Goal: Information Seeking & Learning: Learn about a topic

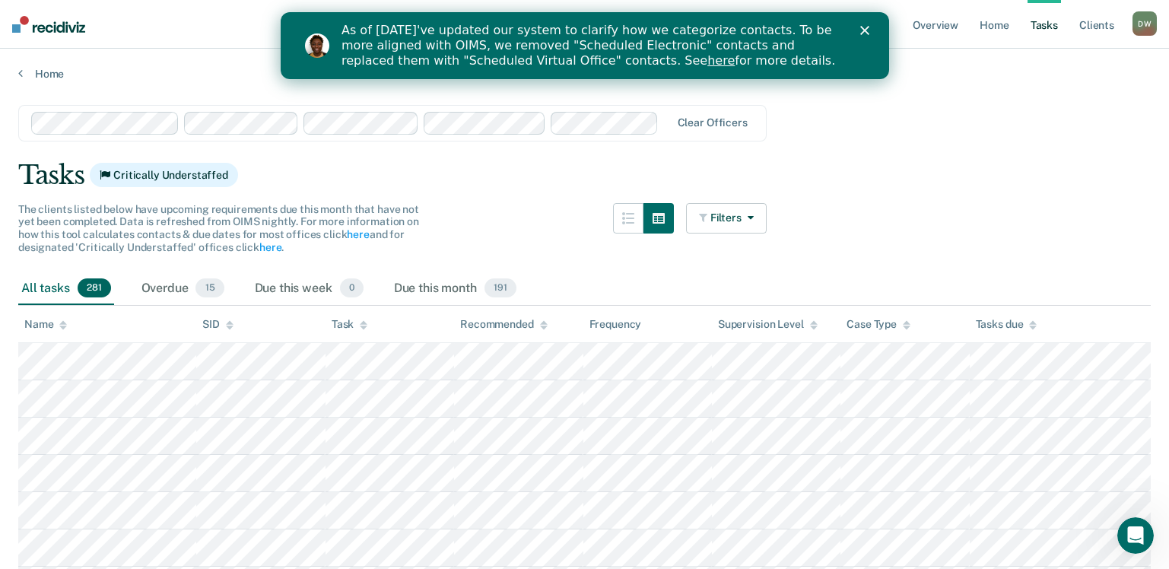
click at [867, 32] on icon "Close" at bounding box center [864, 30] width 9 height 9
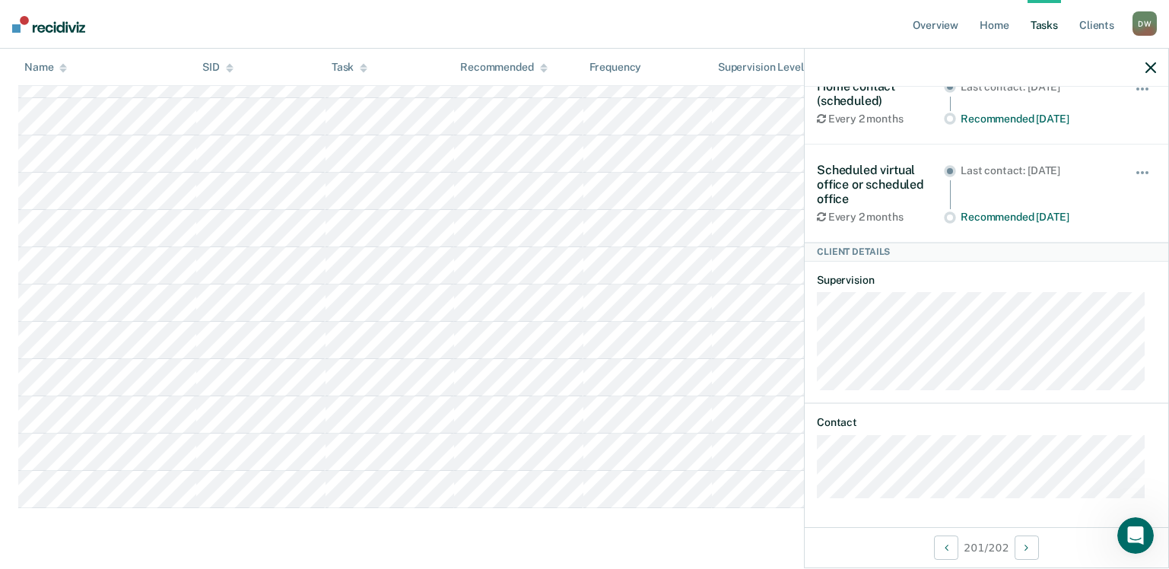
scroll to position [31, 0]
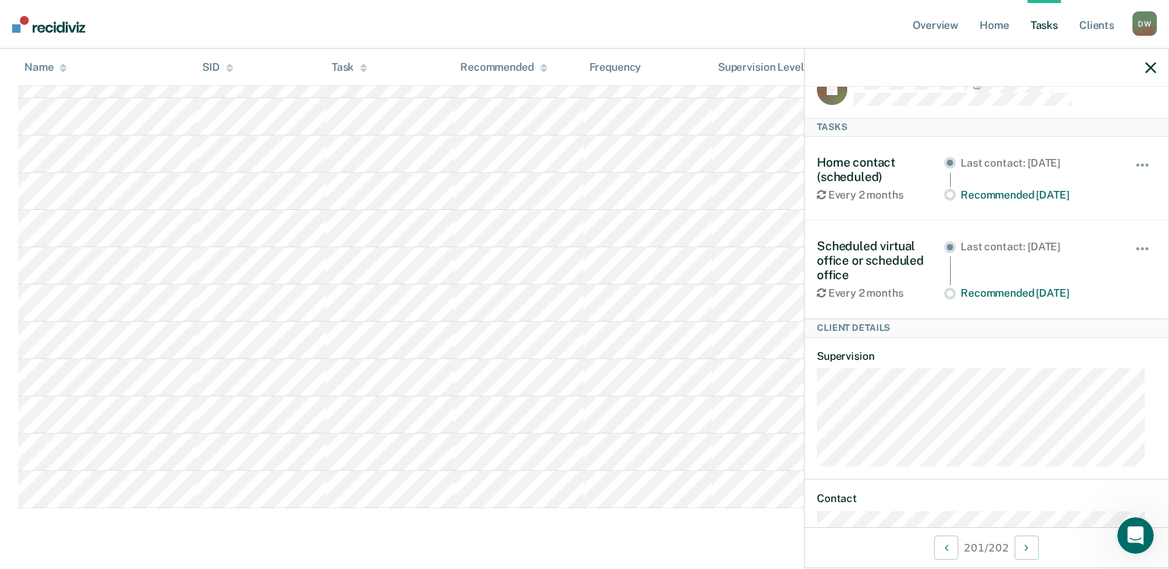
click at [1150, 65] on icon "button" at bounding box center [1151, 67] width 11 height 11
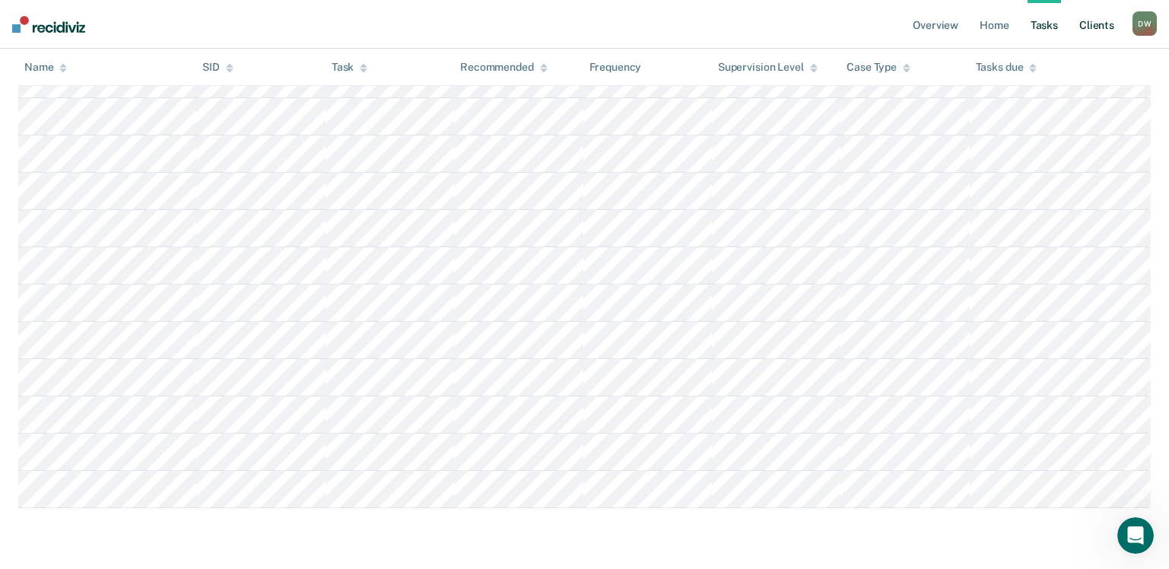
click at [1105, 28] on link "Client s" at bounding box center [1097, 24] width 41 height 49
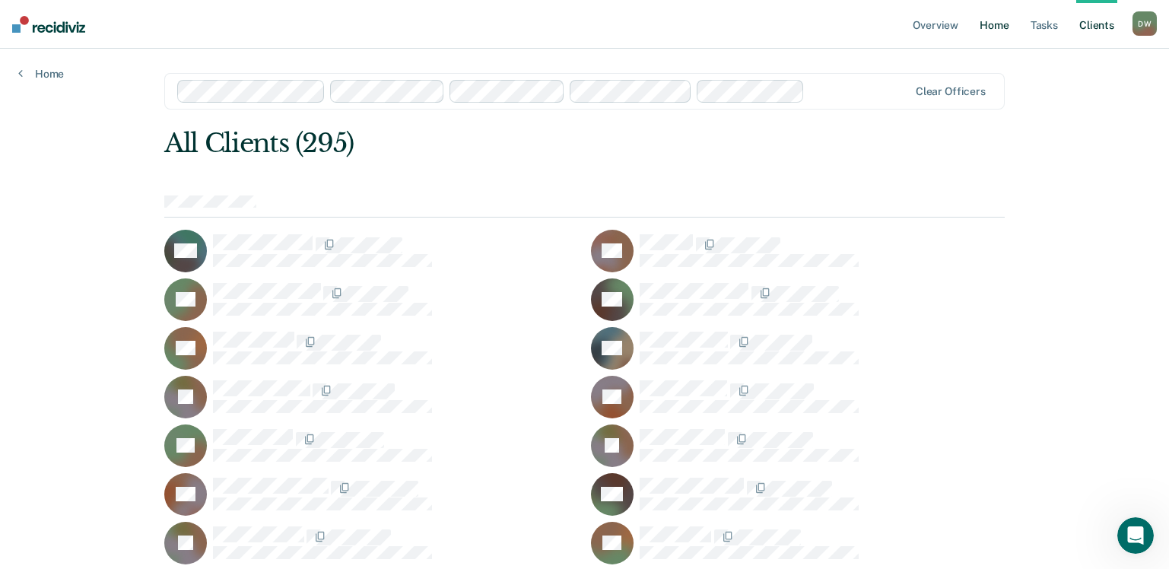
click at [995, 31] on link "Home" at bounding box center [994, 24] width 35 height 49
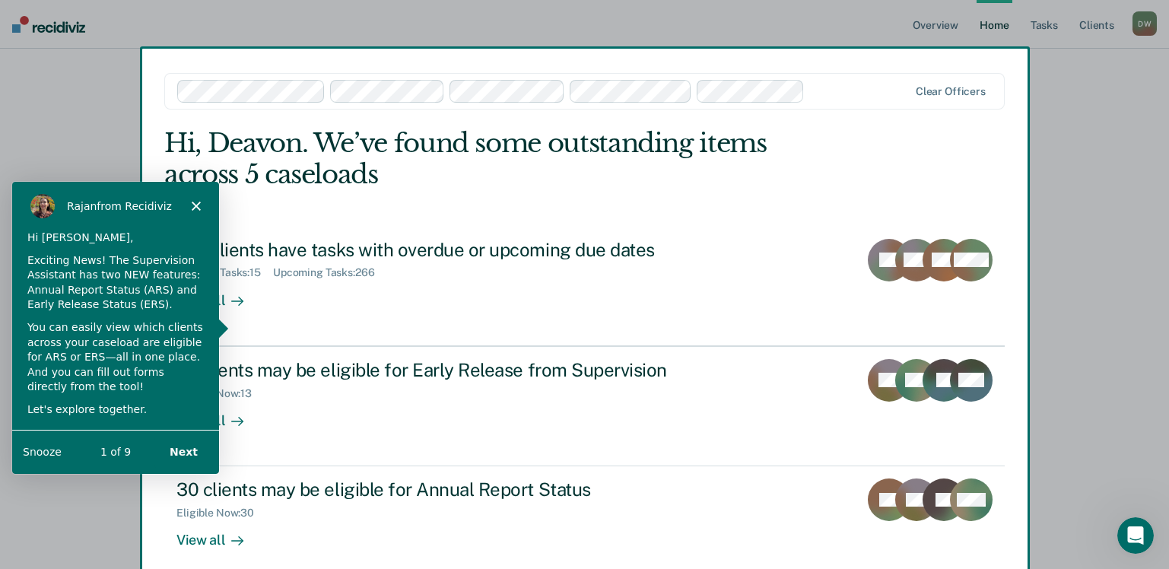
click at [189, 453] on button "Next" at bounding box center [183, 450] width 59 height 31
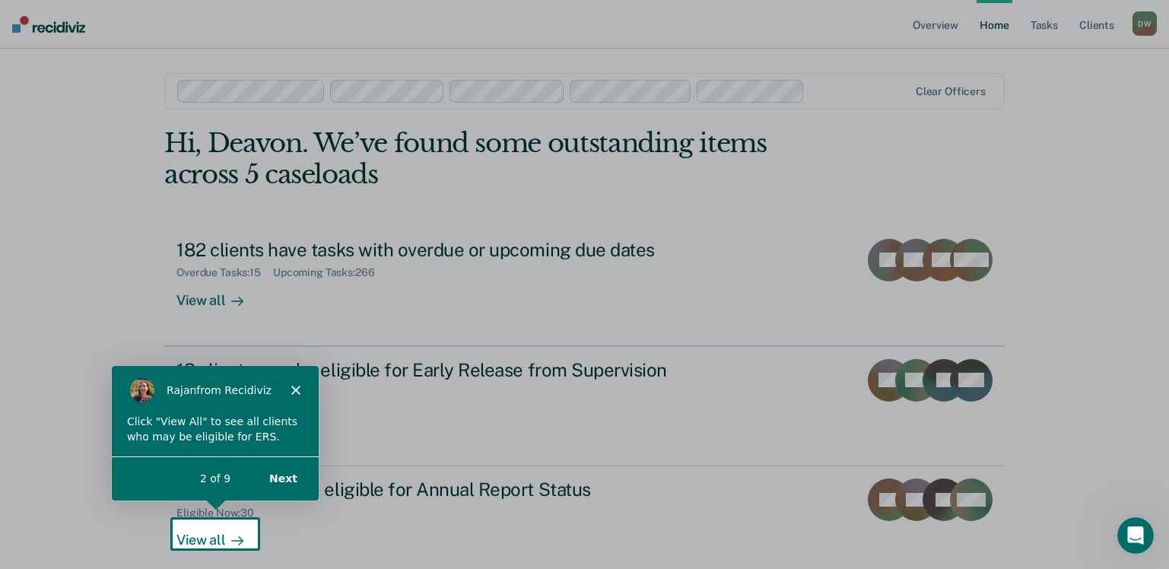
click at [290, 474] on button "Next" at bounding box center [282, 478] width 59 height 31
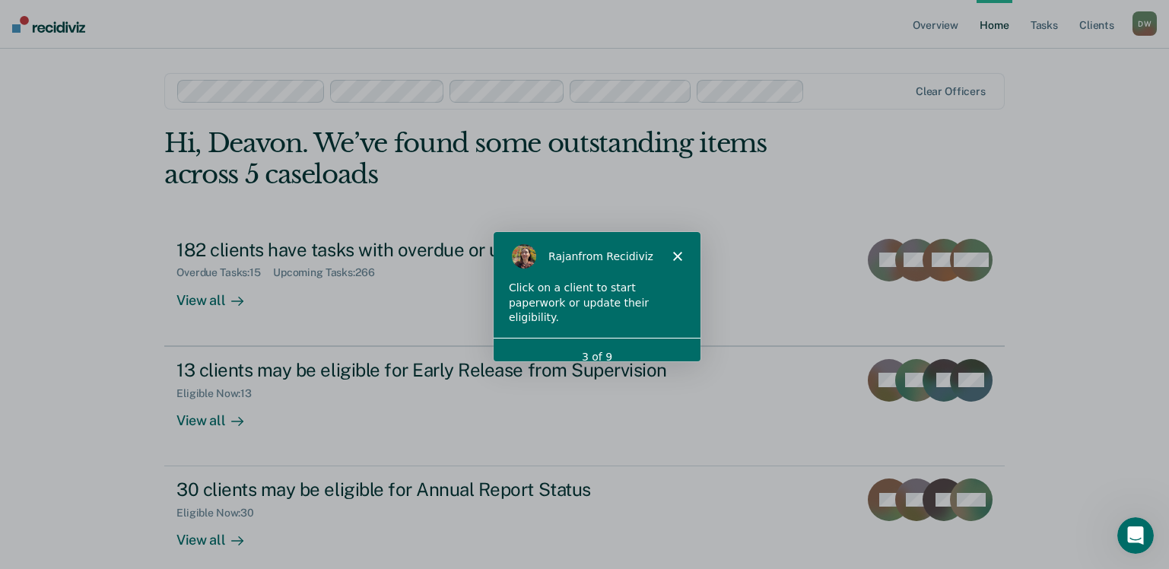
click at [676, 253] on icon "Close" at bounding box center [676, 254] width 9 height 9
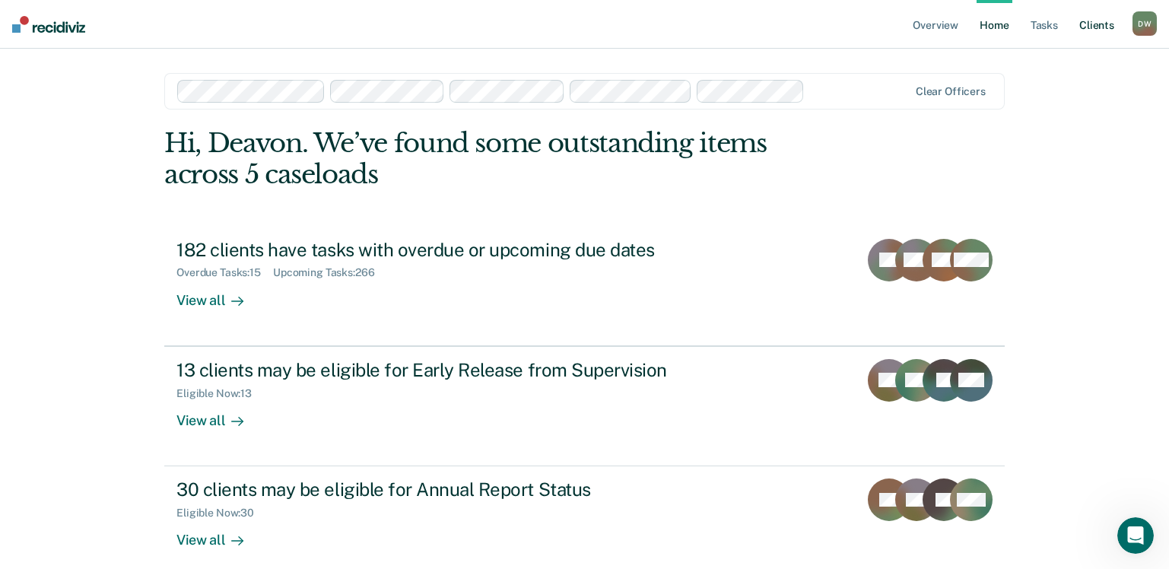
click at [1093, 17] on link "Client s" at bounding box center [1097, 24] width 41 height 49
